Goal: Task Accomplishment & Management: Complete application form

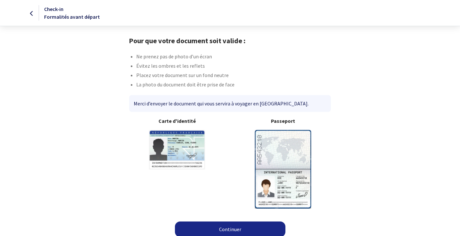
scroll to position [5, 0]
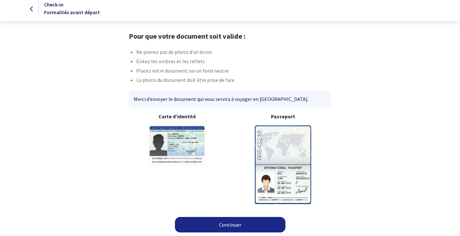
click at [231, 223] on link "Continuer" at bounding box center [230, 224] width 111 height 15
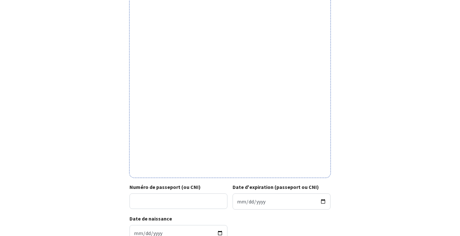
scroll to position [144, 0]
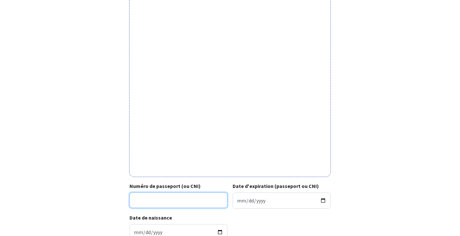
click at [141, 198] on input "Numéro de passeport (ou CNI)" at bounding box center [179, 199] width 98 height 15
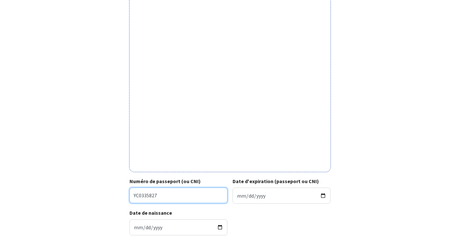
scroll to position [149, 0]
type input "YC0335827"
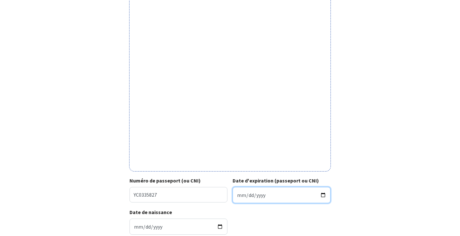
click at [241, 195] on input "Date d'expiration (passeport ou CNI)" at bounding box center [282, 195] width 98 height 16
click at [259, 196] on input "Date d'expiration (passeport ou CNI)" at bounding box center [282, 195] width 98 height 16
type input "0201-09-26"
click at [256, 197] on input "0002-09-26" at bounding box center [282, 195] width 98 height 16
click at [256, 196] on input "0002-09-26" at bounding box center [282, 195] width 98 height 16
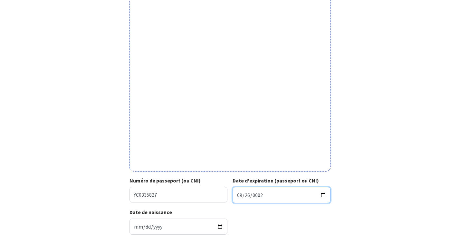
click at [256, 196] on input "0002-09-26" at bounding box center [282, 195] width 98 height 16
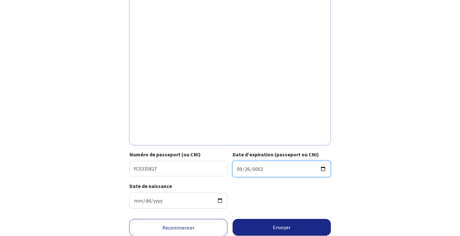
scroll to position [180, 0]
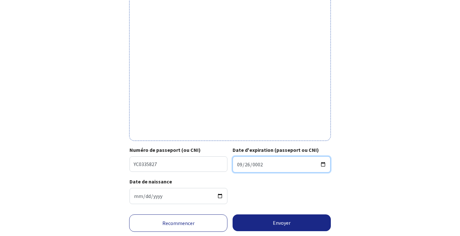
click at [264, 170] on input "[DATE]" at bounding box center [282, 164] width 98 height 16
click at [259, 163] on input "[DATE]" at bounding box center [282, 164] width 98 height 16
click at [248, 164] on input "[DATE]" at bounding box center [282, 164] width 98 height 16
click at [246, 168] on input "[DATE]" at bounding box center [282, 164] width 98 height 16
type input "[DATE]"
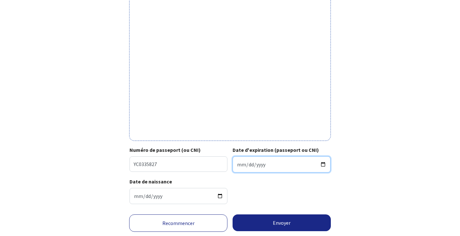
click at [240, 165] on input "Date d'expiration (passeport ou CNI)" at bounding box center [282, 164] width 98 height 16
type input "[DATE]"
click at [318, 192] on div "Date de naissance [DATE]" at bounding box center [230, 194] width 201 height 32
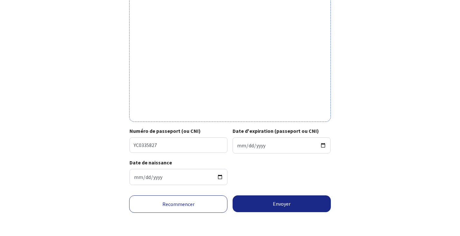
scroll to position [204, 0]
click at [279, 202] on button "Envoyer" at bounding box center [282, 203] width 98 height 17
